Goal: Information Seeking & Learning: Learn about a topic

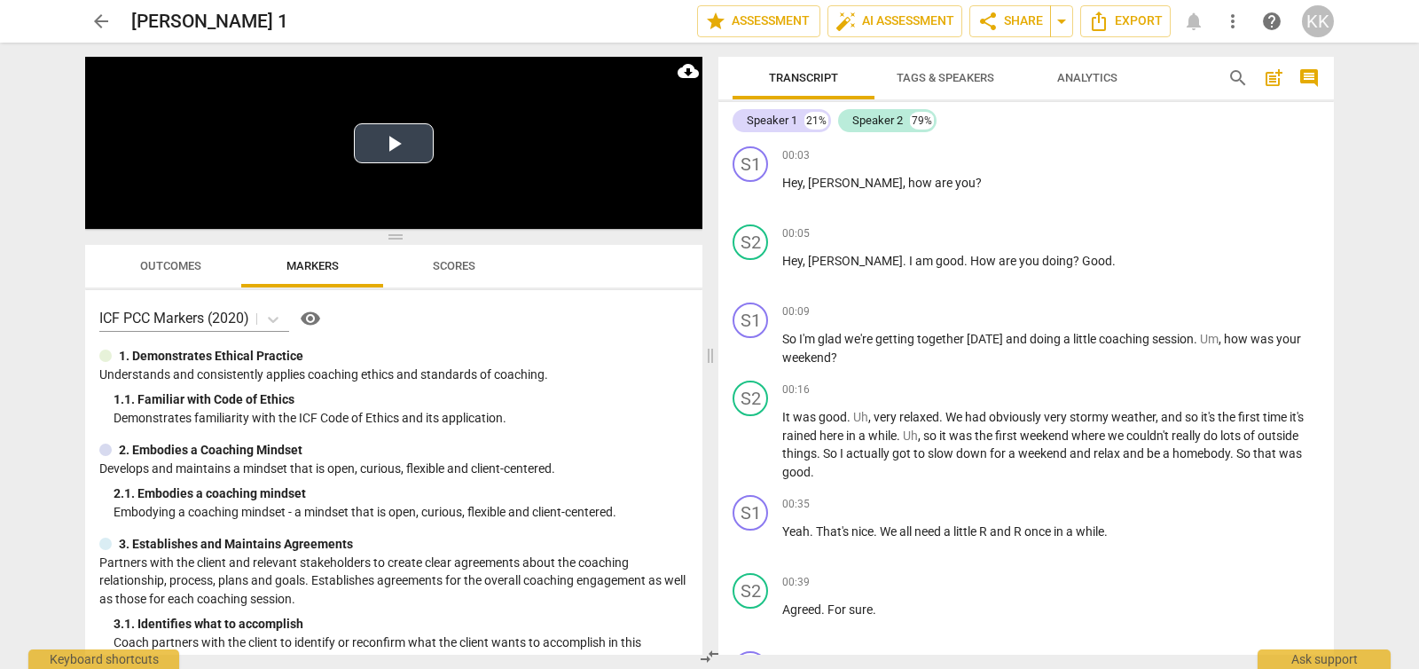
click at [389, 140] on button "Play Video" at bounding box center [394, 143] width 80 height 40
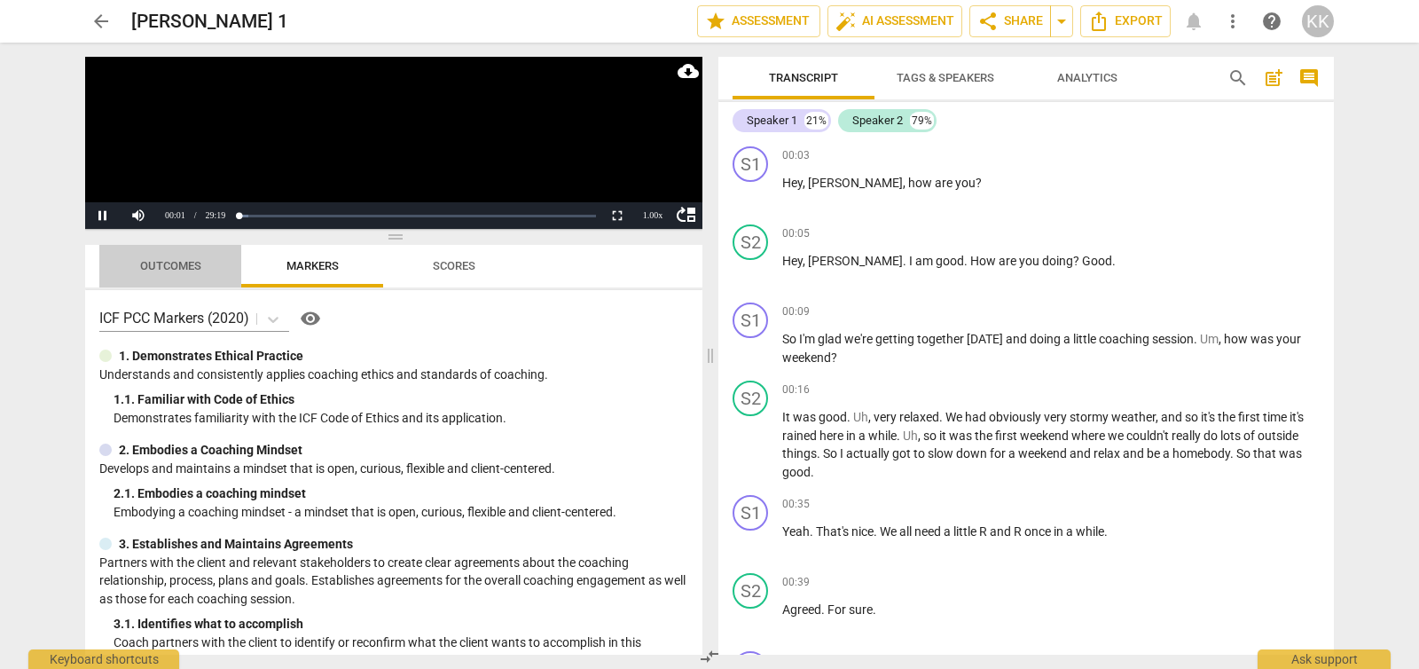
click at [175, 270] on span "Outcomes" at bounding box center [170, 265] width 61 height 13
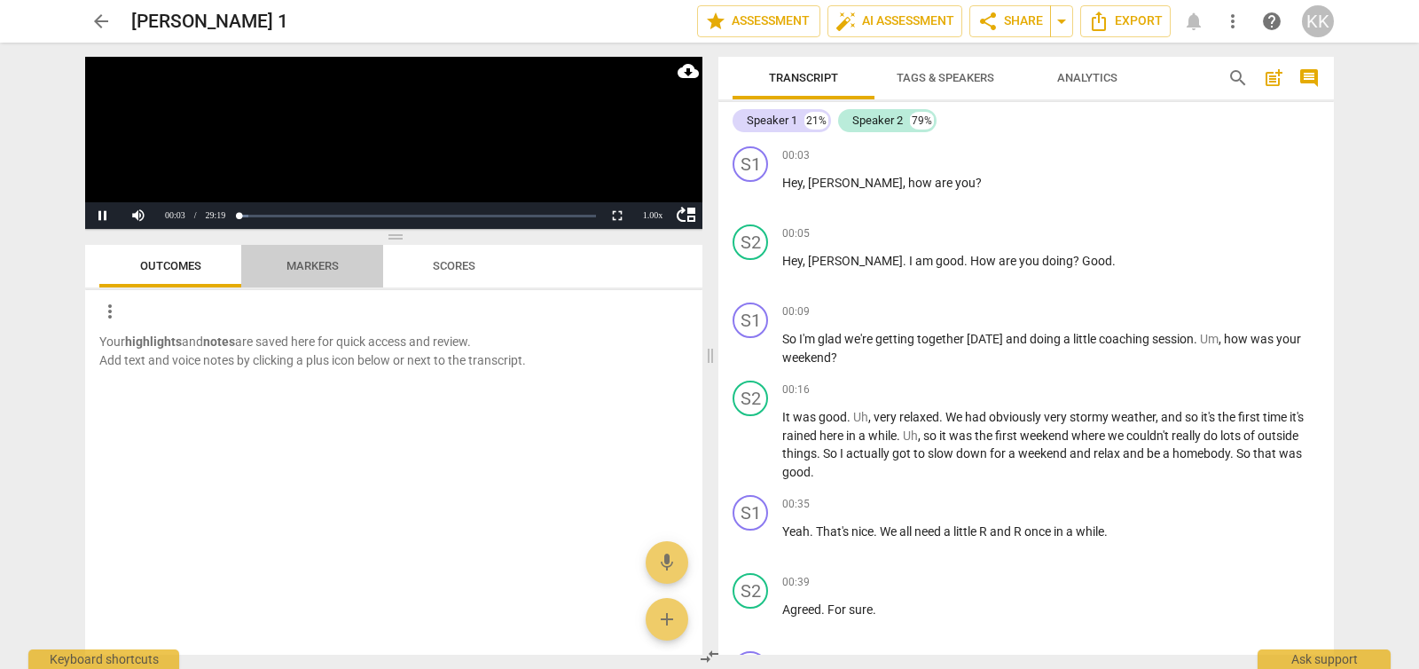
click at [341, 257] on span "Markers" at bounding box center [312, 267] width 95 height 24
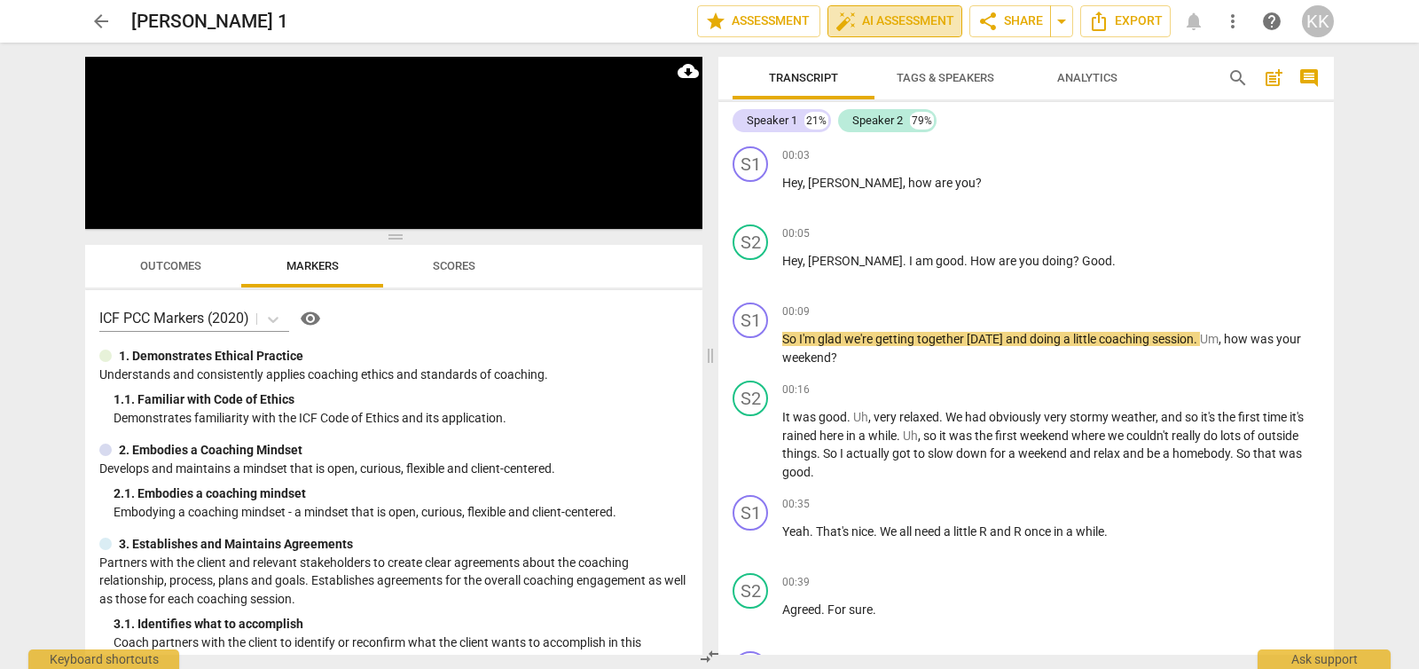
click at [933, 20] on span "auto_fix_high AI Assessment" at bounding box center [894, 21] width 119 height 21
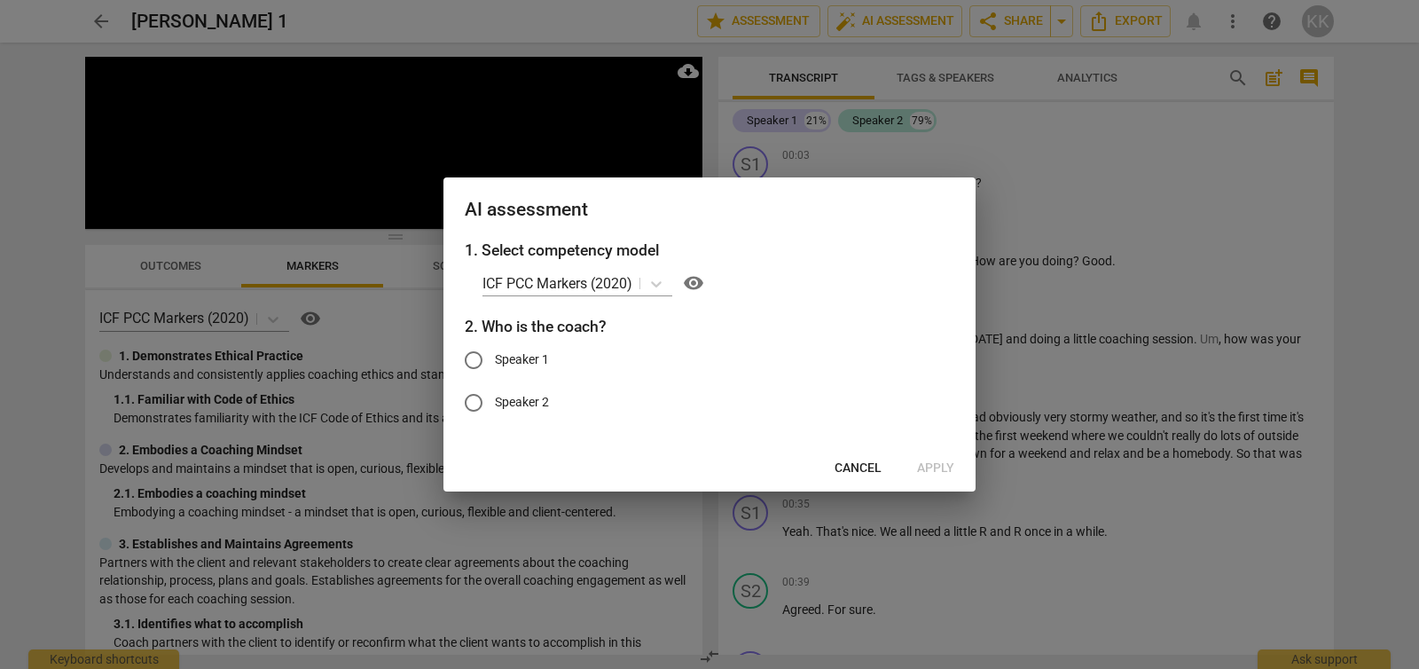
click at [854, 466] on span "Cancel" at bounding box center [858, 468] width 47 height 18
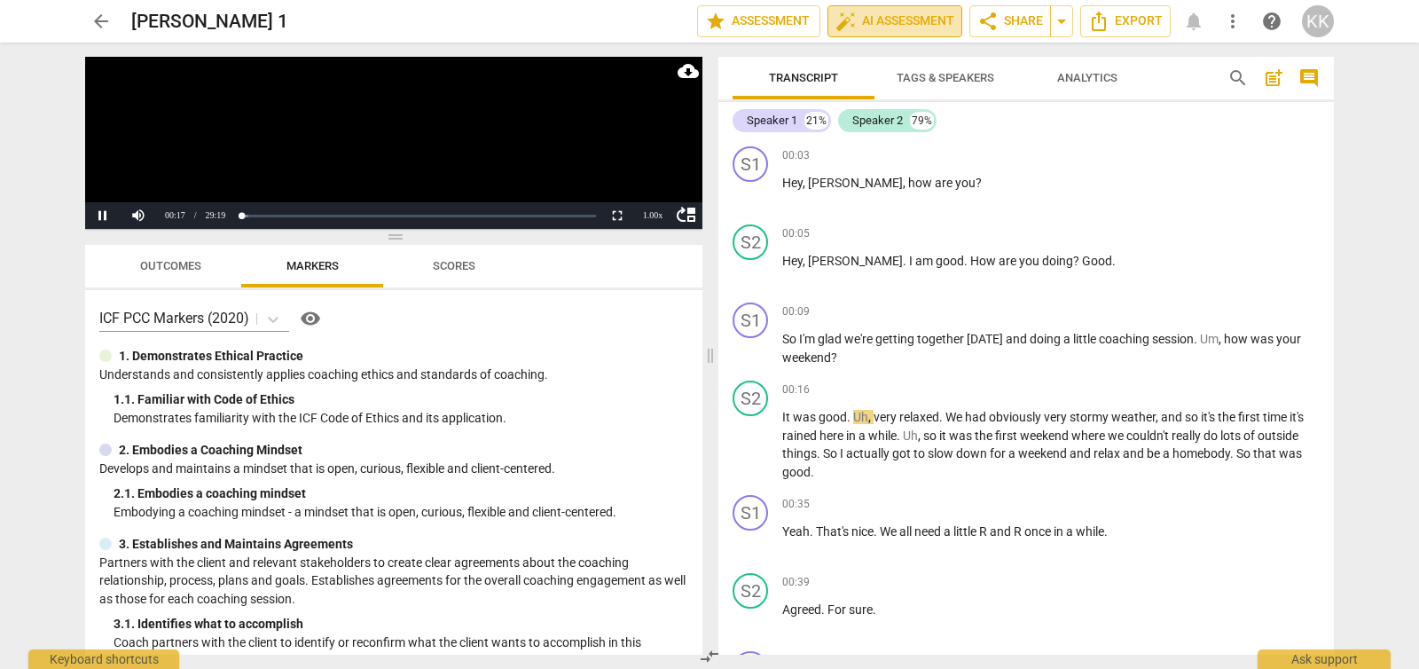
click at [859, 16] on span "auto_fix_high AI Assessment" at bounding box center [894, 21] width 119 height 21
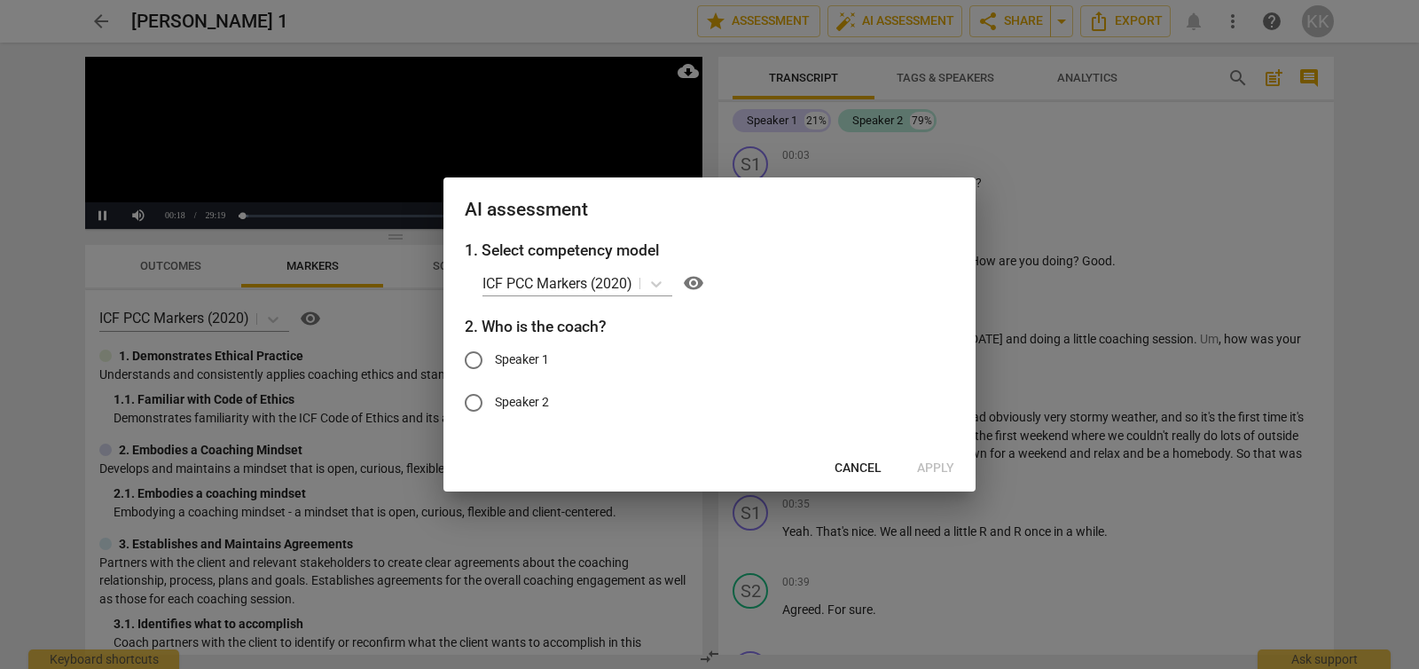
click at [475, 359] on input "Speaker 1" at bounding box center [473, 360] width 43 height 43
radio input "true"
click at [947, 465] on span "Apply" at bounding box center [935, 468] width 37 height 18
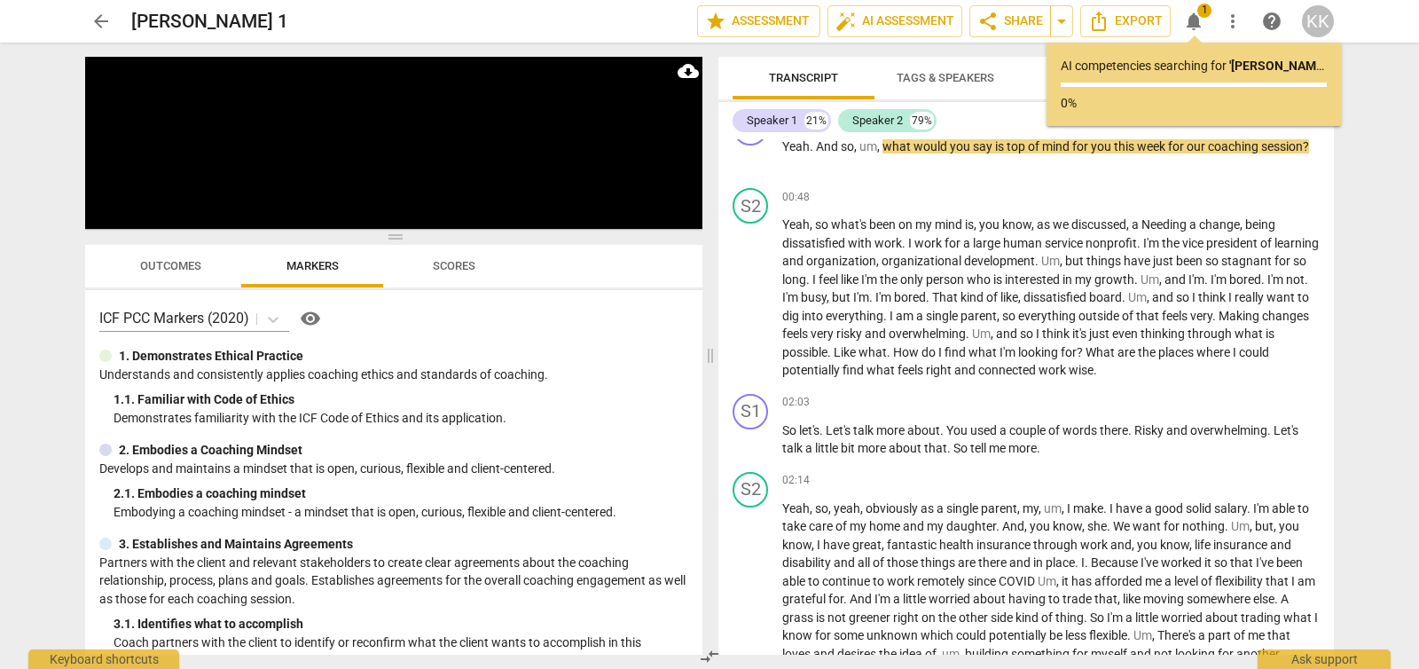
scroll to position [537, 0]
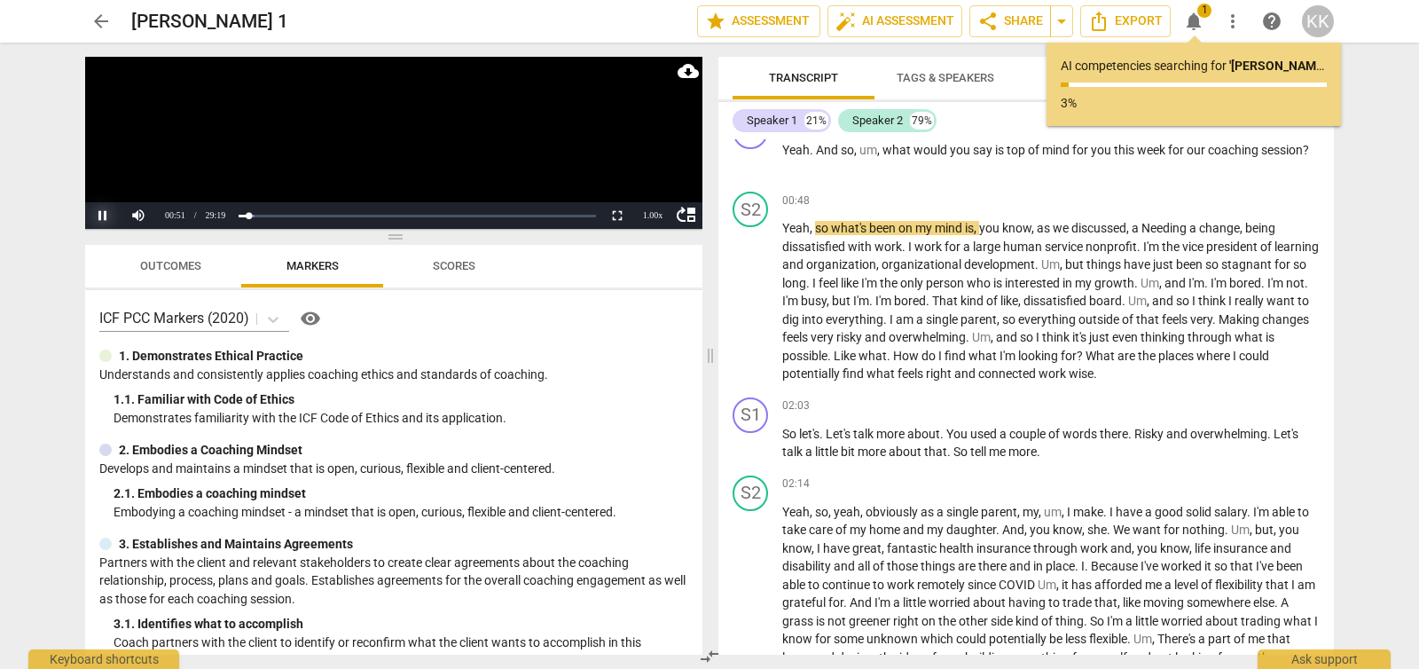
click at [101, 209] on button "Pause" at bounding box center [102, 215] width 35 height 27
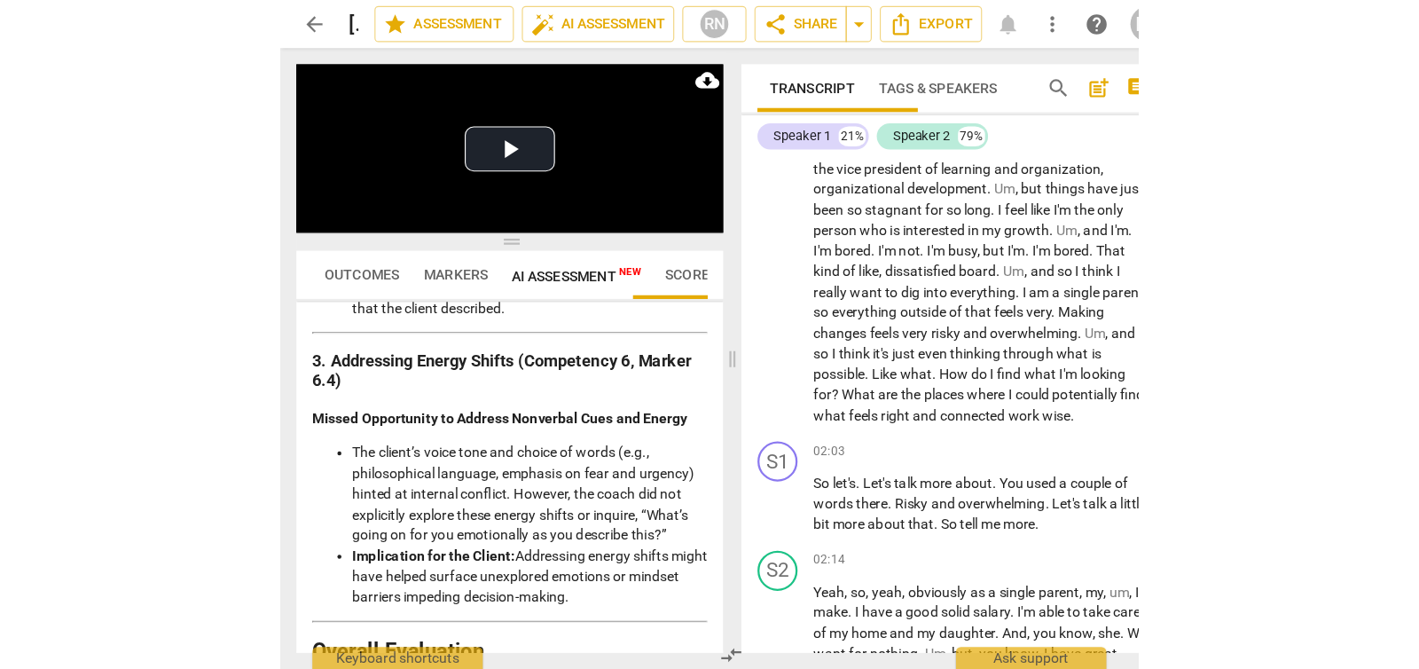
scroll to position [600, 0]
